Goal: Task Accomplishment & Management: Manage account settings

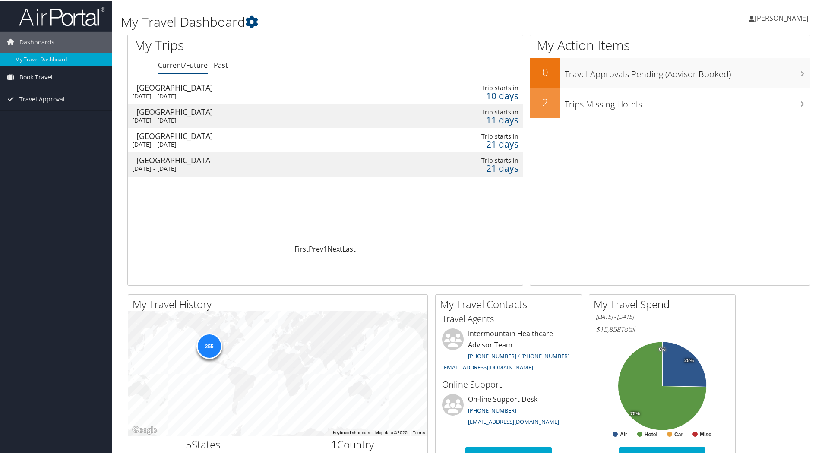
click at [176, 95] on div "Fri 12 Sep 2025 - Wed 17 Sep 2025" at bounding box center [255, 96] width 247 height 8
click at [183, 116] on div "Sat 13 Sep 2025 - Wed 17 Sep 2025" at bounding box center [255, 120] width 247 height 8
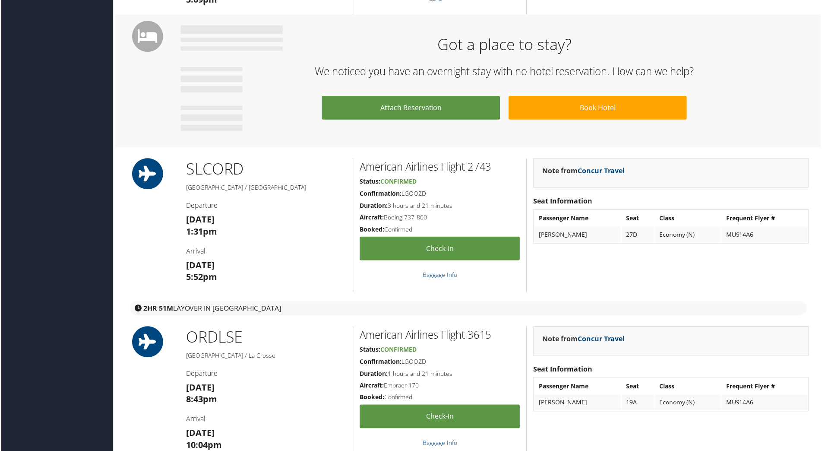
scroll to position [562, 0]
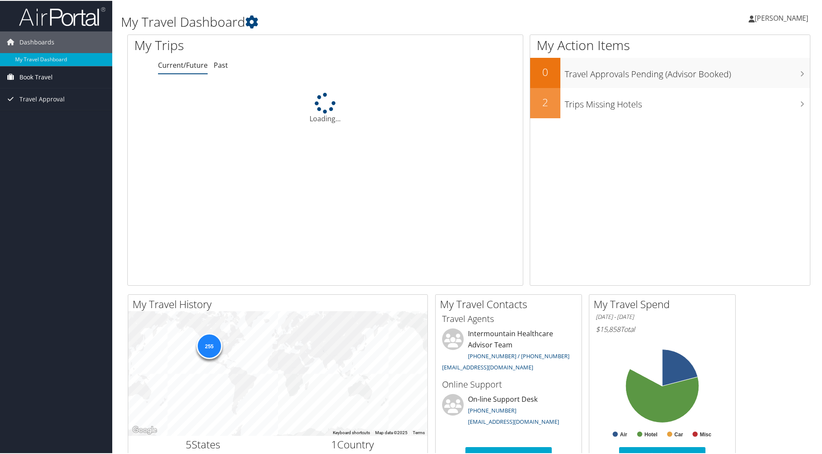
click at [41, 78] on span "Book Travel" at bounding box center [35, 77] width 33 height 22
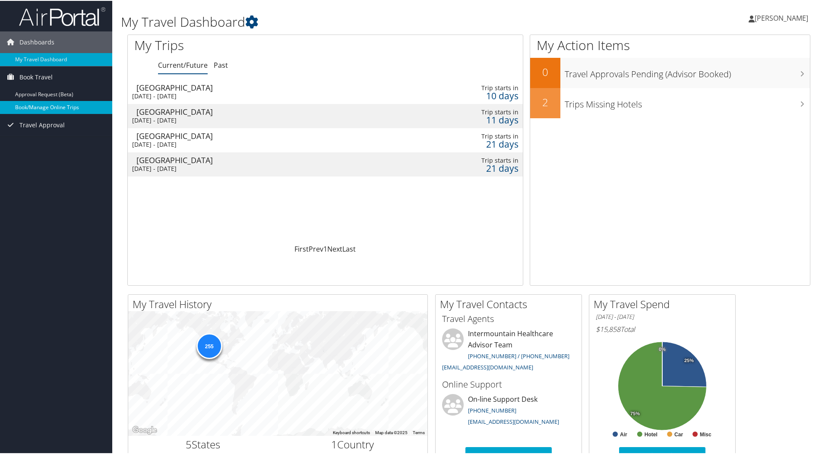
click at [45, 108] on link "Book/Manage Online Trips" at bounding box center [56, 106] width 112 height 13
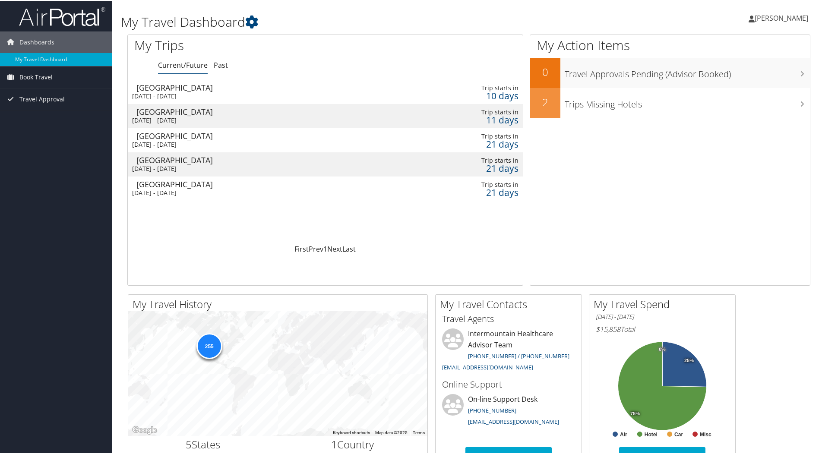
click at [180, 168] on div "[DATE] - [DATE]" at bounding box center [255, 168] width 247 height 8
click at [187, 194] on div "[DATE] - [DATE]" at bounding box center [255, 192] width 247 height 8
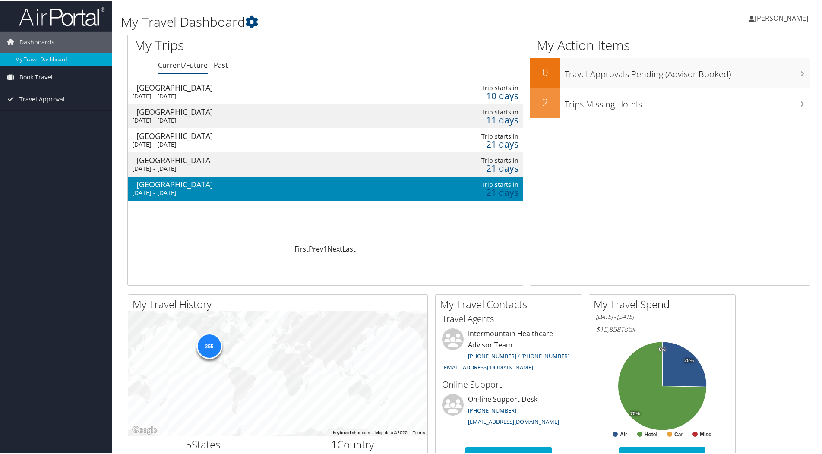
click at [187, 194] on div "[DATE] - [DATE]" at bounding box center [255, 192] width 247 height 8
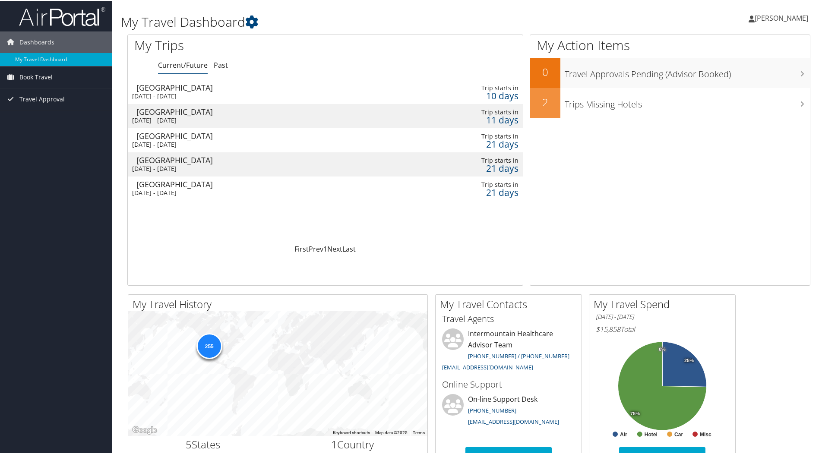
click at [206, 193] on div "[DATE] - [DATE]" at bounding box center [255, 192] width 247 height 8
click at [295, 169] on div "[DATE] - [DATE]" at bounding box center [255, 168] width 247 height 8
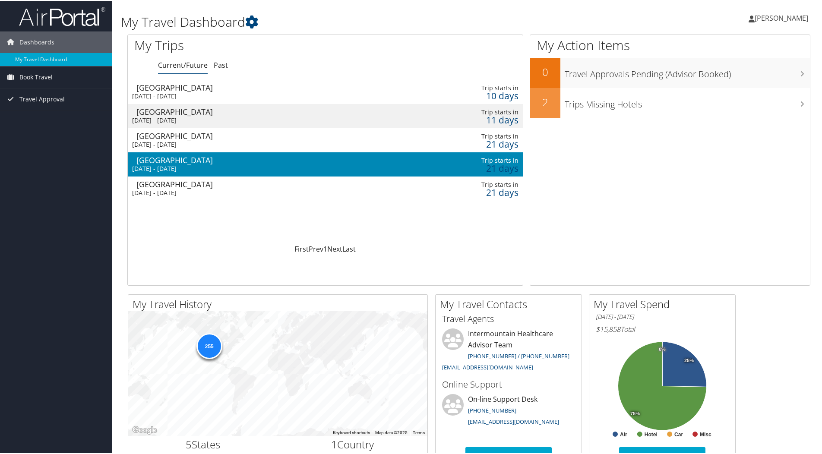
click at [295, 169] on div "[DATE] - [DATE]" at bounding box center [255, 168] width 247 height 8
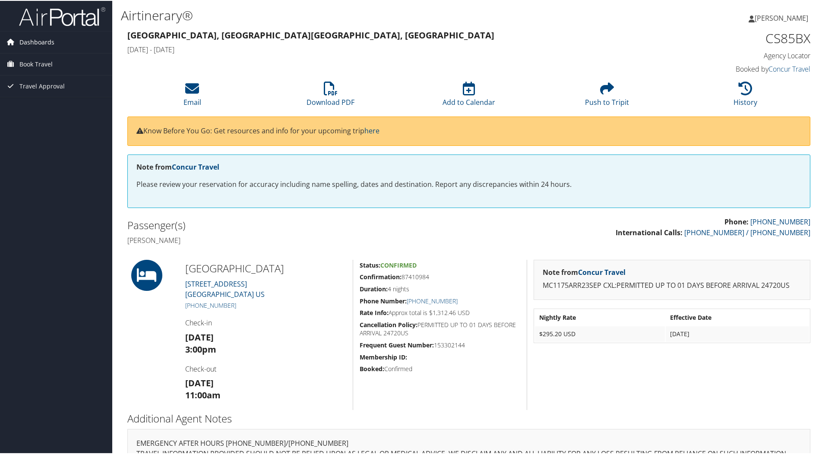
click at [29, 41] on span "Dashboards" at bounding box center [36, 42] width 35 height 22
click at [31, 57] on link "My Travel Dashboard" at bounding box center [56, 58] width 112 height 13
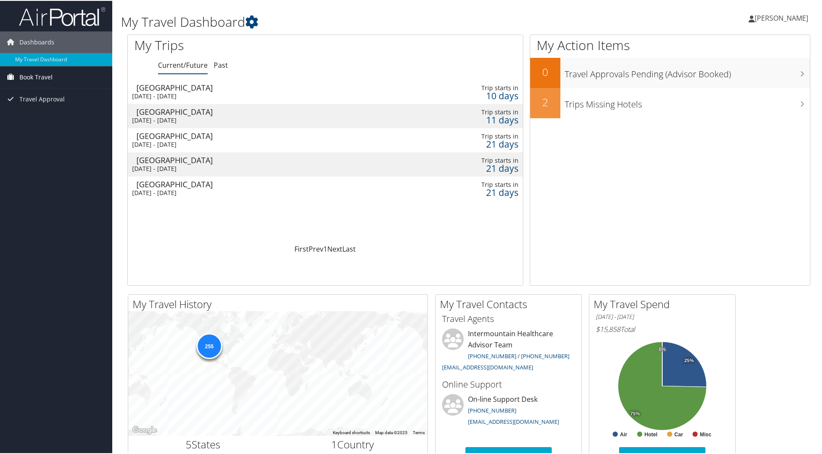
click at [29, 76] on span "Book Travel" at bounding box center [35, 77] width 33 height 22
click at [37, 109] on link "Book/Manage Online Trips" at bounding box center [56, 106] width 112 height 13
